Goal: Find specific page/section: Find specific page/section

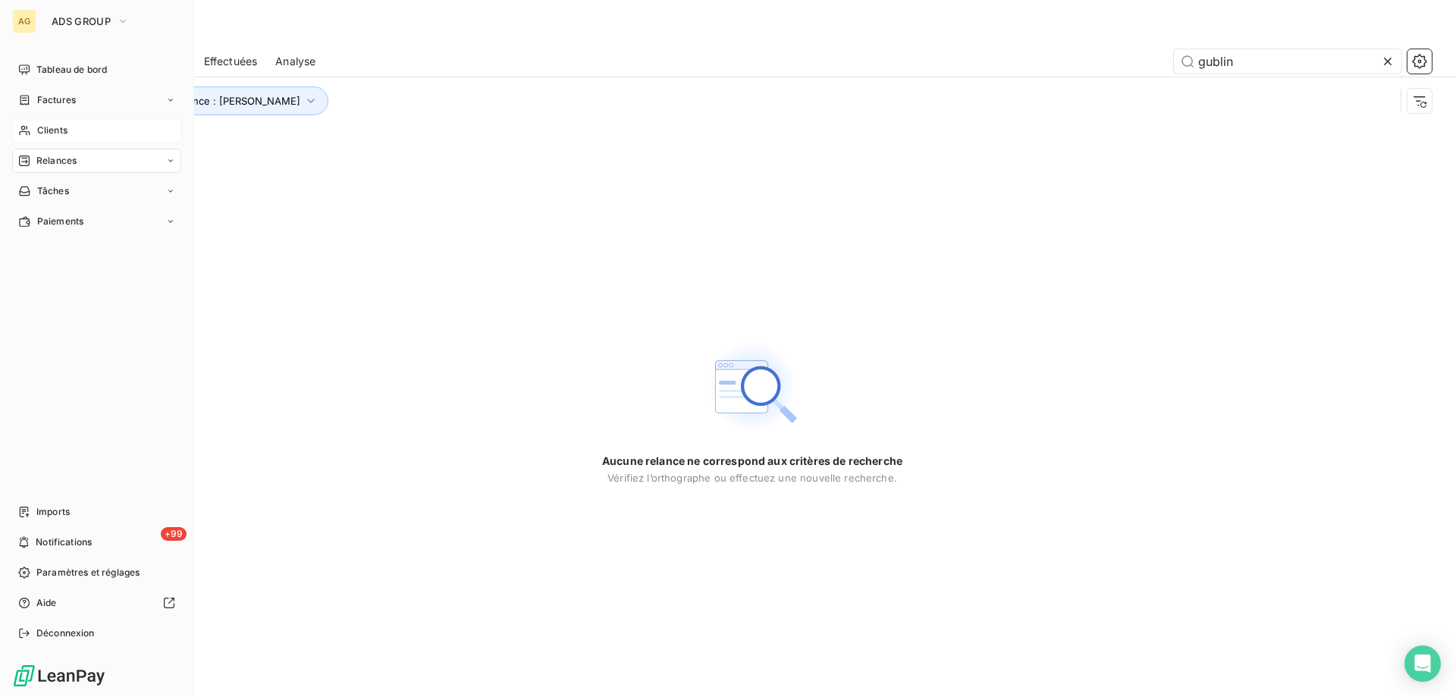
click at [49, 133] on span "Clients" at bounding box center [52, 131] width 30 height 14
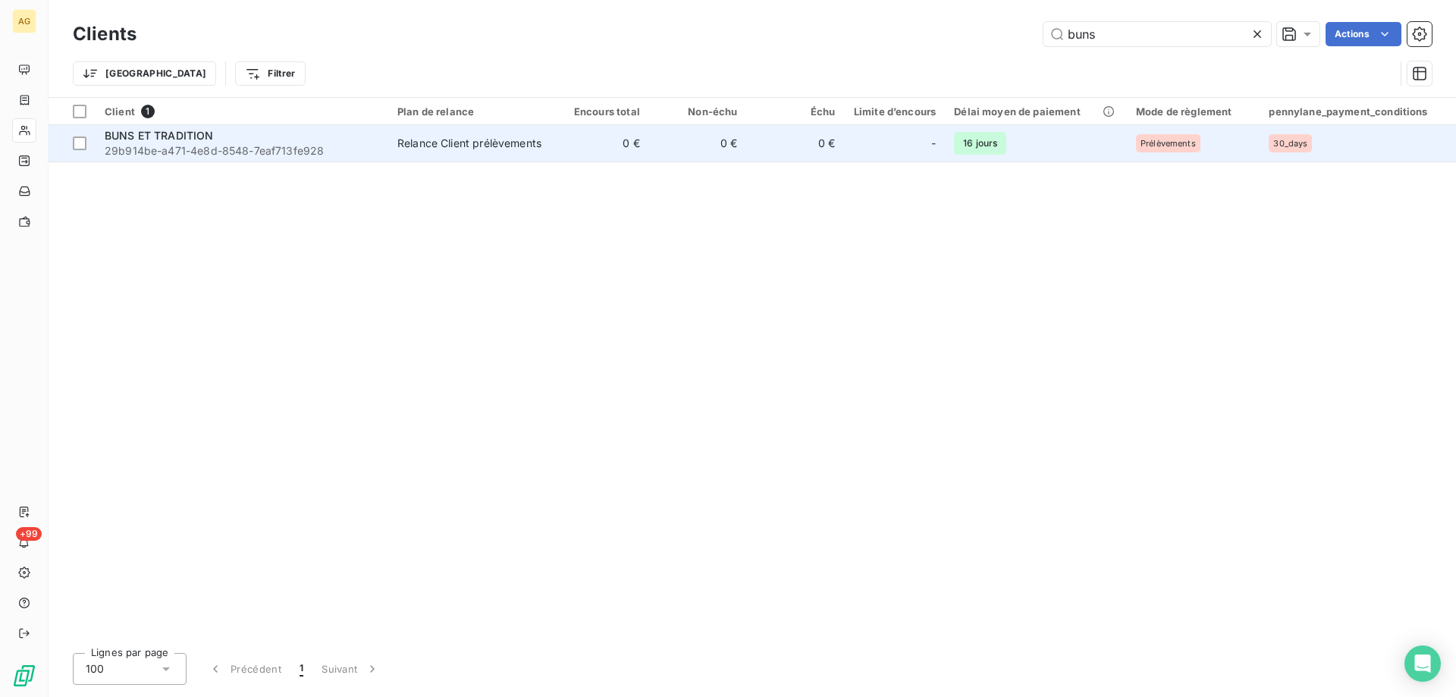
type input "buns"
click at [133, 131] on span "BUNS ET TRADITION" at bounding box center [159, 135] width 109 height 13
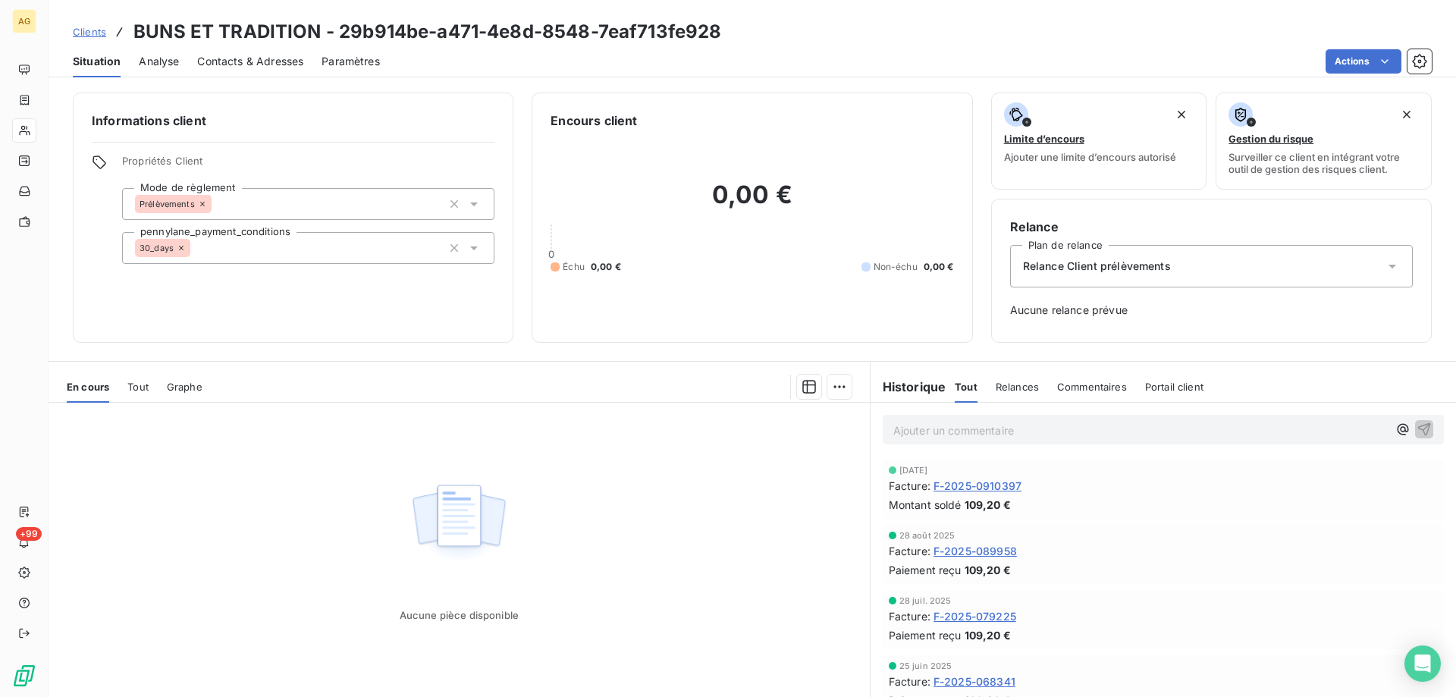
click at [139, 393] on div "Tout" at bounding box center [137, 387] width 21 height 32
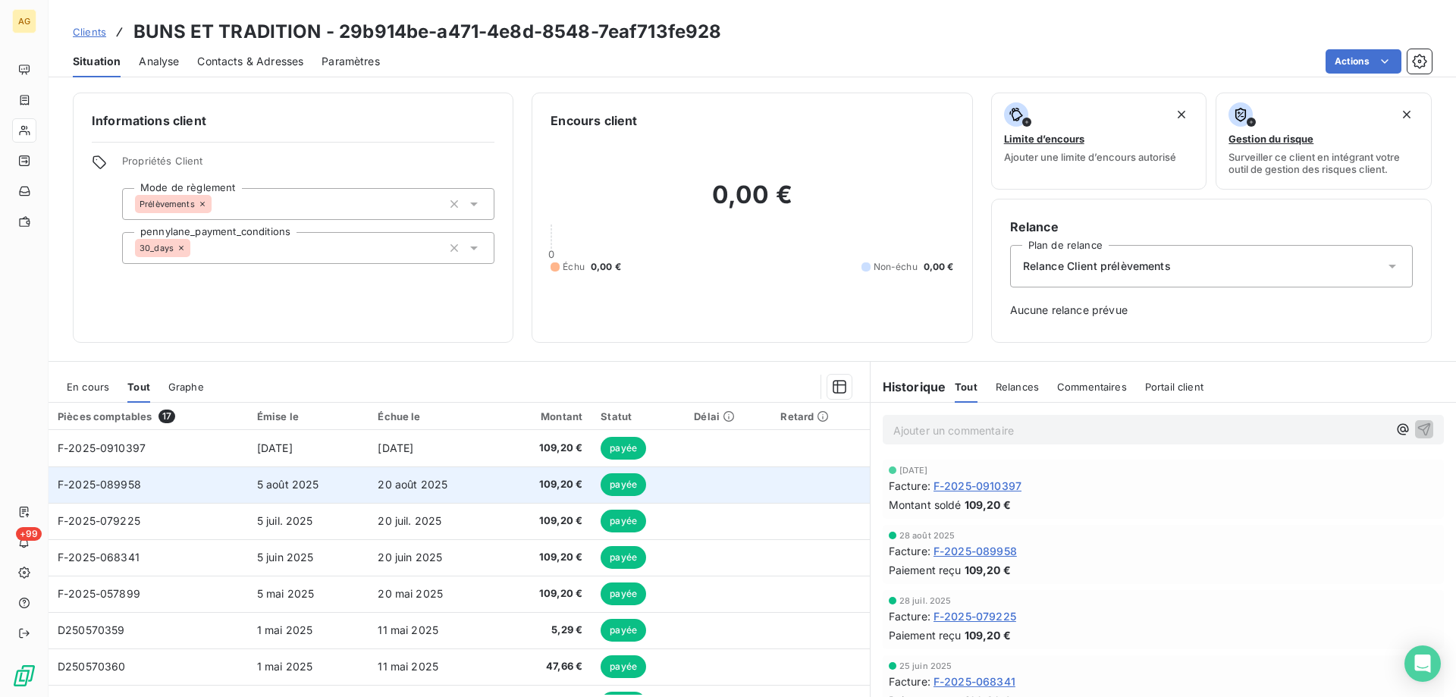
scroll to position [152, 0]
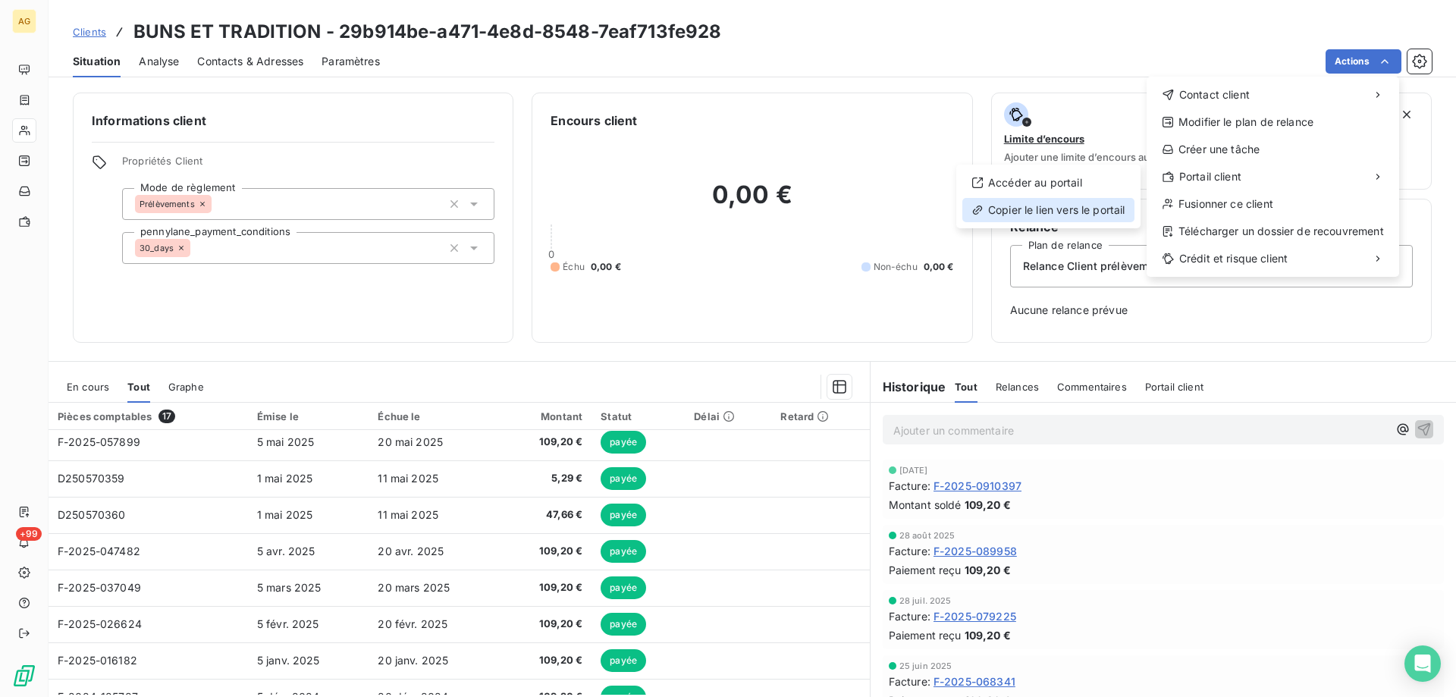
click at [1008, 208] on div "Copier le lien vers le portail" at bounding box center [1049, 210] width 172 height 24
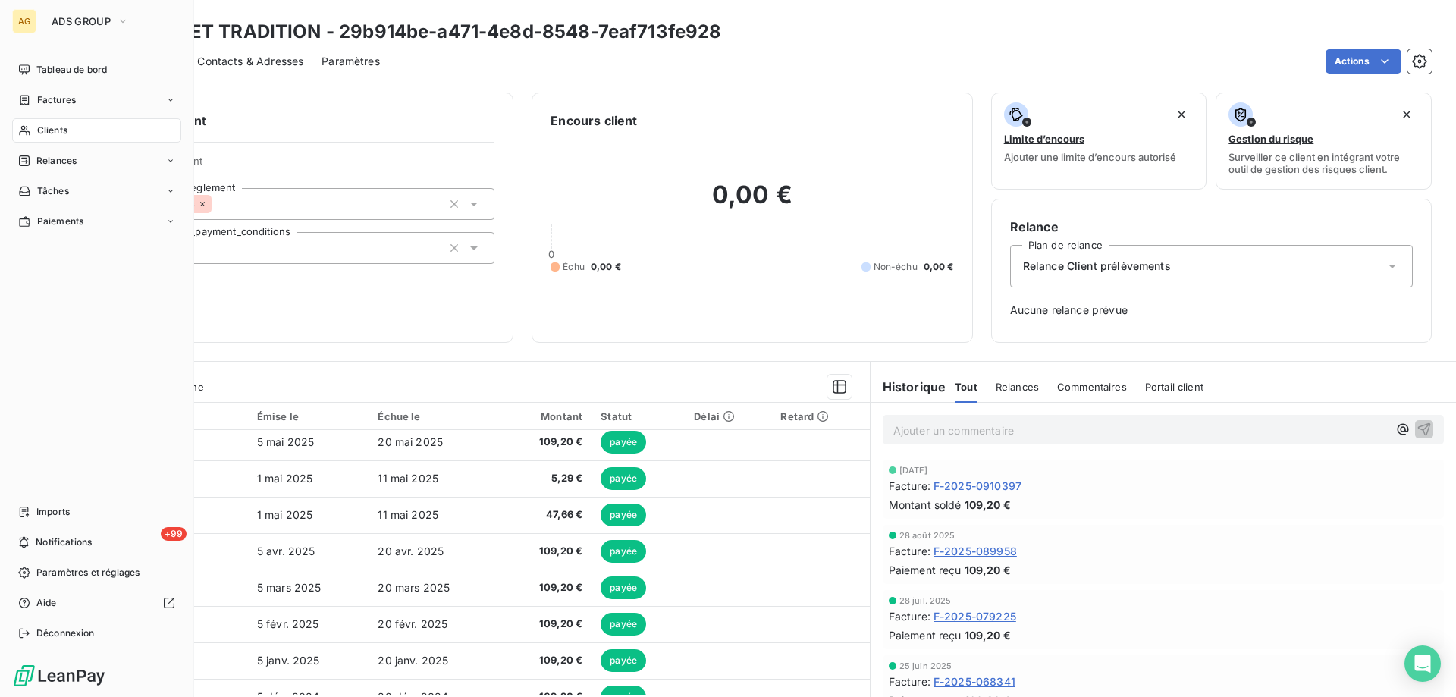
click at [48, 128] on span "Clients" at bounding box center [52, 131] width 30 height 14
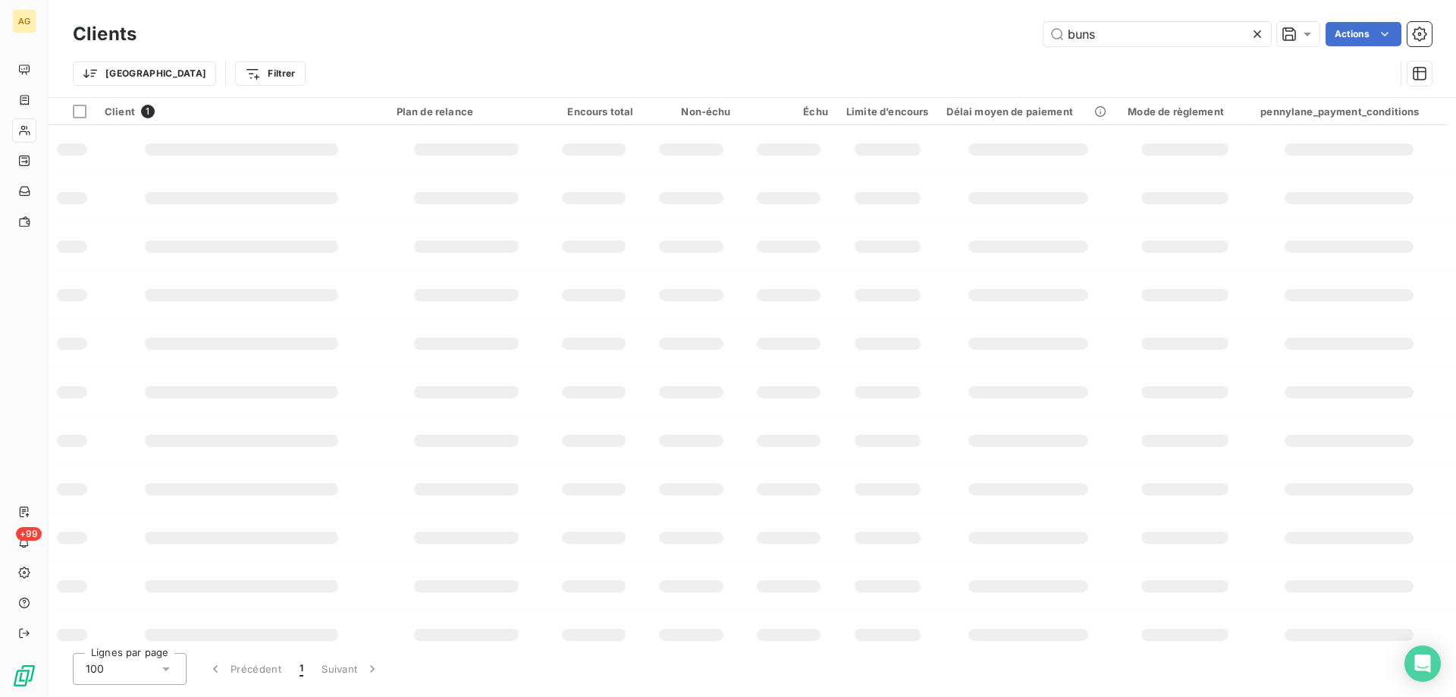
drag, startPoint x: 1123, startPoint y: 29, endPoint x: 820, endPoint y: 29, distance: 302.6
click at [826, 30] on div "buns Actions" at bounding box center [793, 34] width 1277 height 24
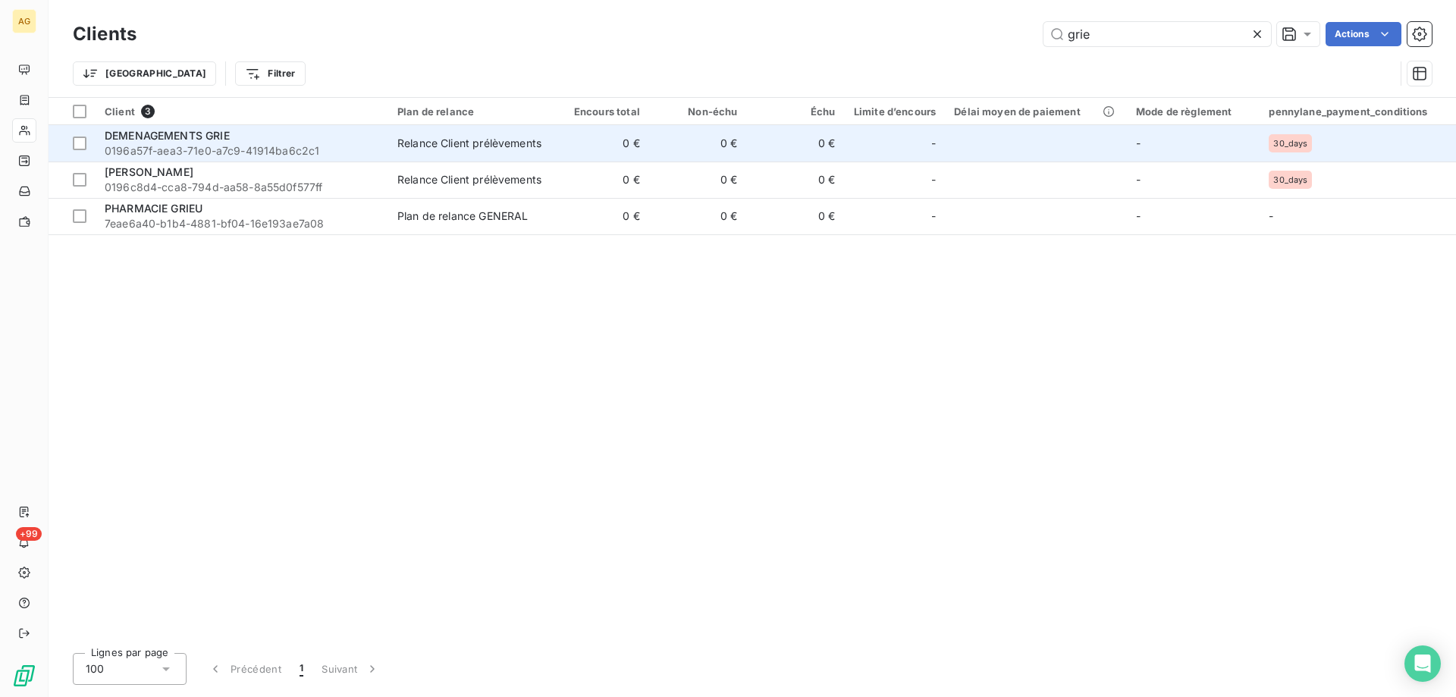
type input "grie"
click at [204, 140] on span "DEMENAGEMENTS GRIE" at bounding box center [167, 135] width 125 height 13
